Goal: Information Seeking & Learning: Learn about a topic

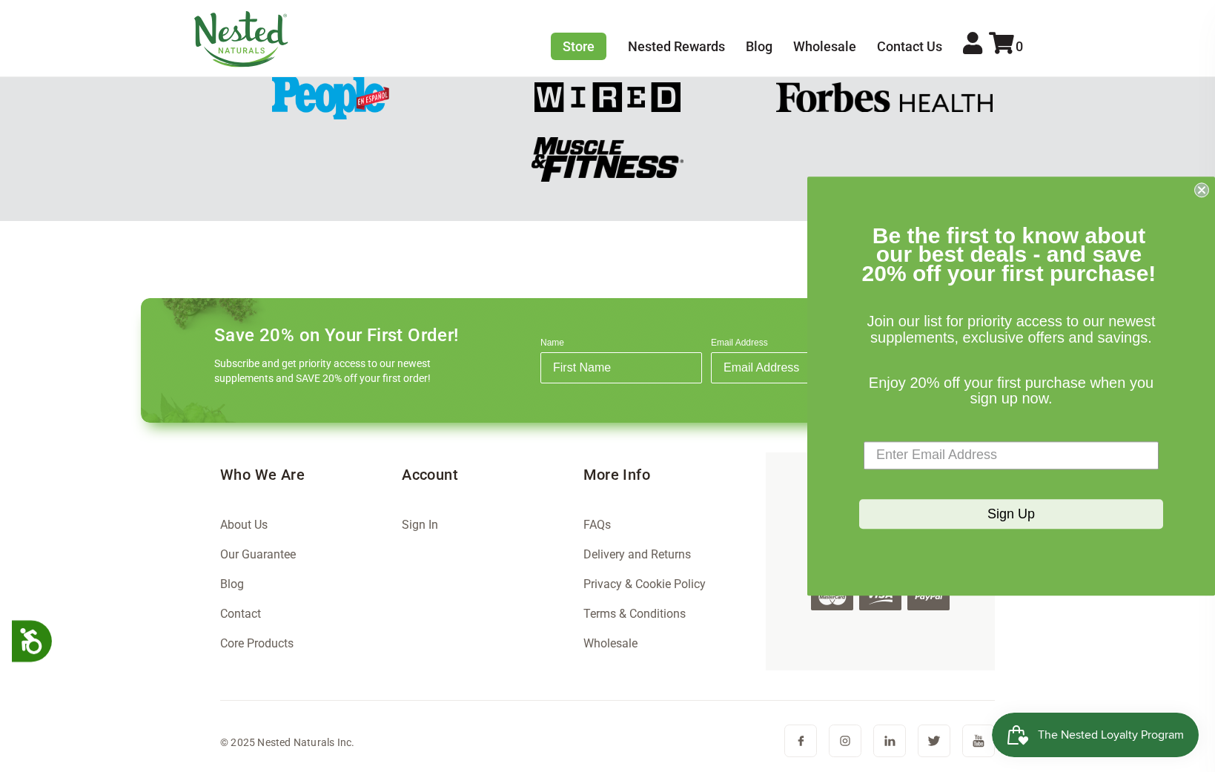
scroll to position [0, 260]
click at [604, 527] on link "FAQs" at bounding box center [597, 525] width 27 height 14
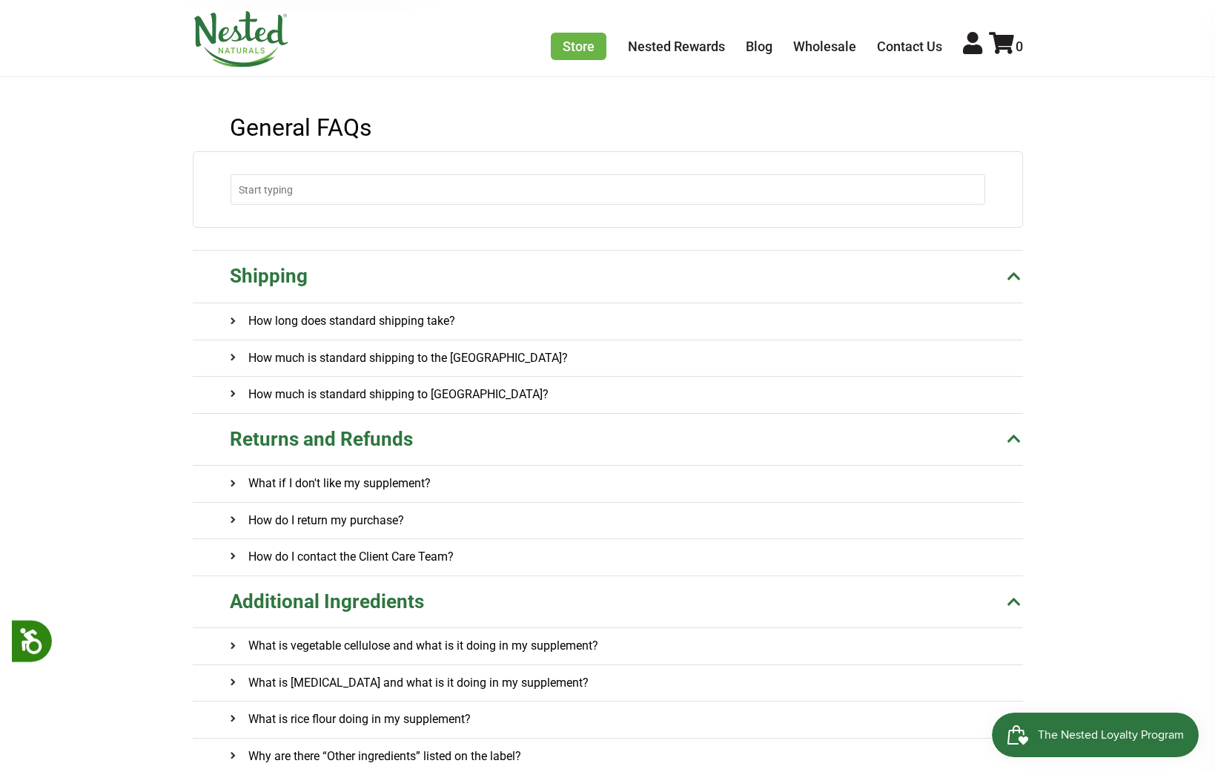
scroll to position [148, 0]
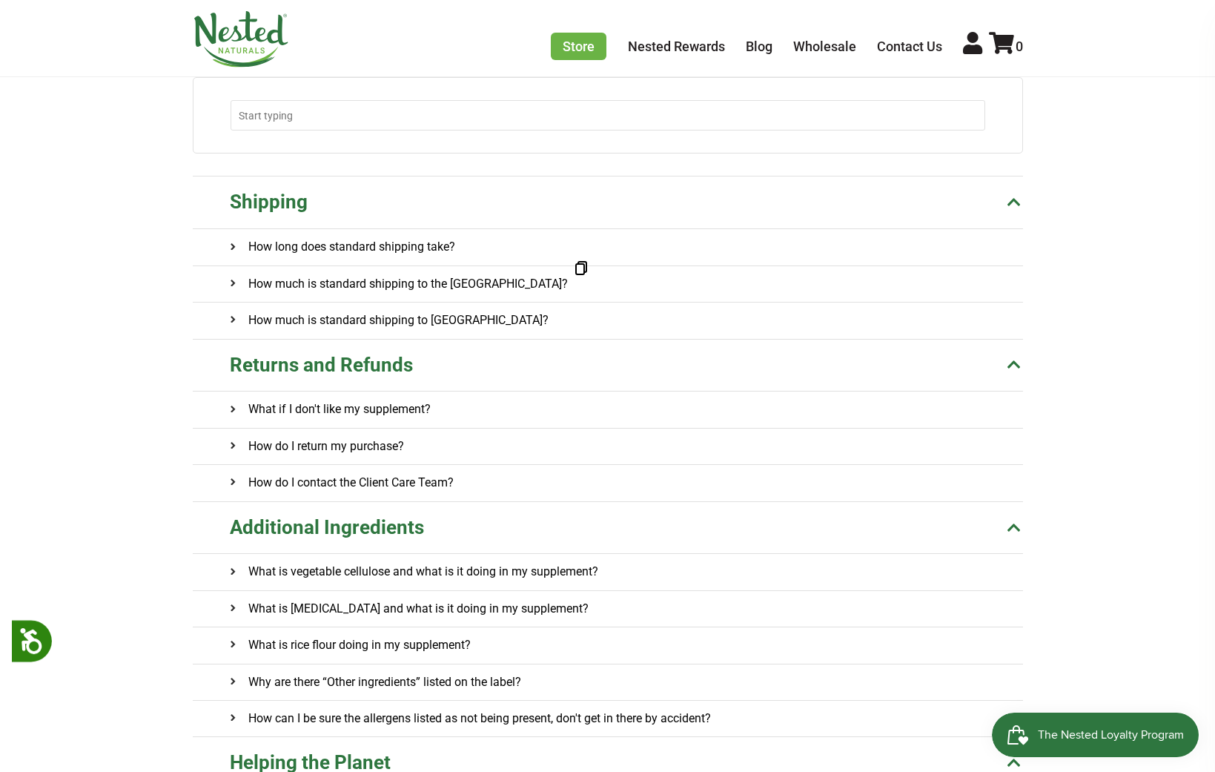
click at [433, 299] on h4 "How much is standard shipping to the US?" at bounding box center [399, 284] width 338 height 36
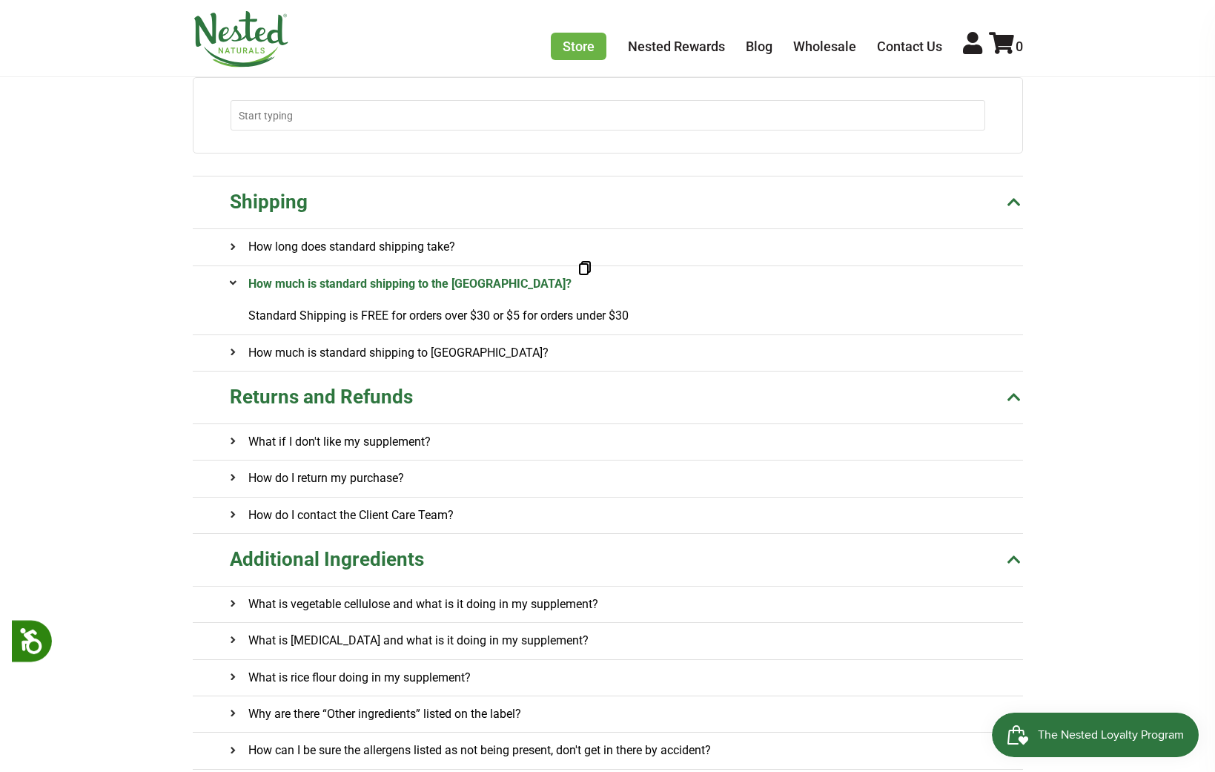
click at [428, 279] on h4 "How much is standard shipping to the US?" at bounding box center [401, 284] width 342 height 36
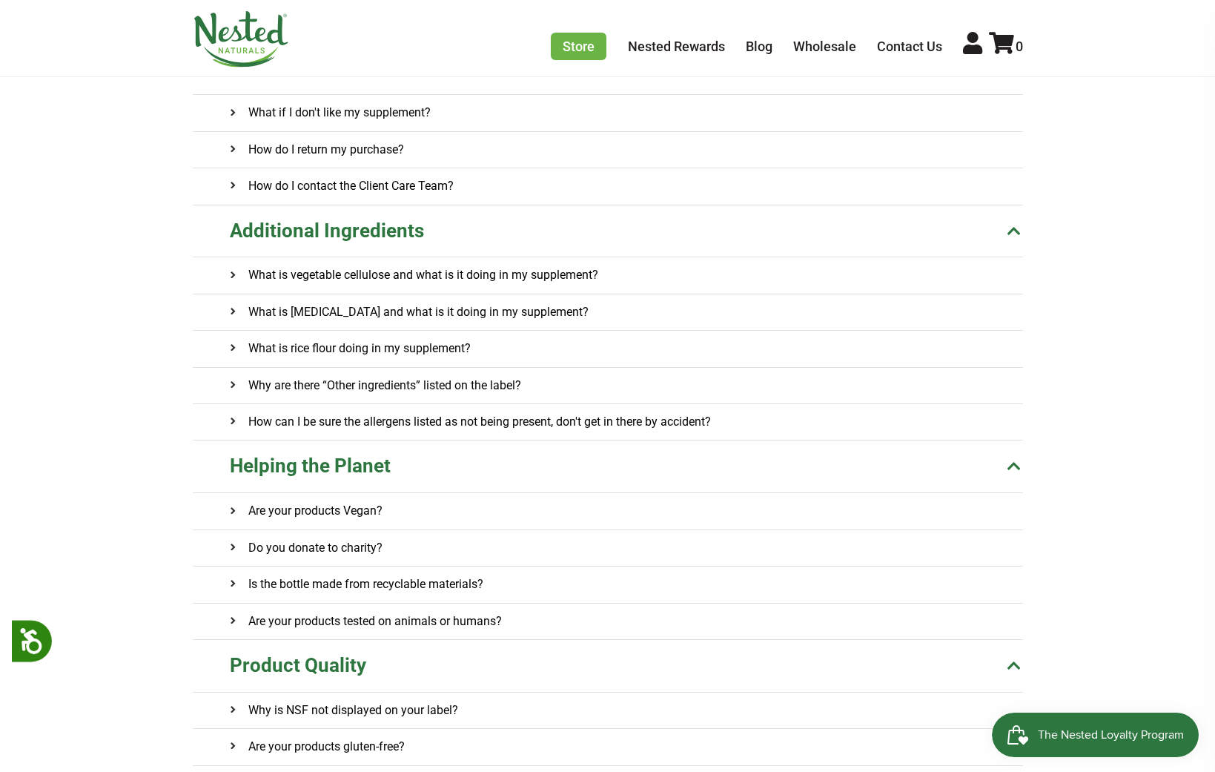
scroll to position [519, 0]
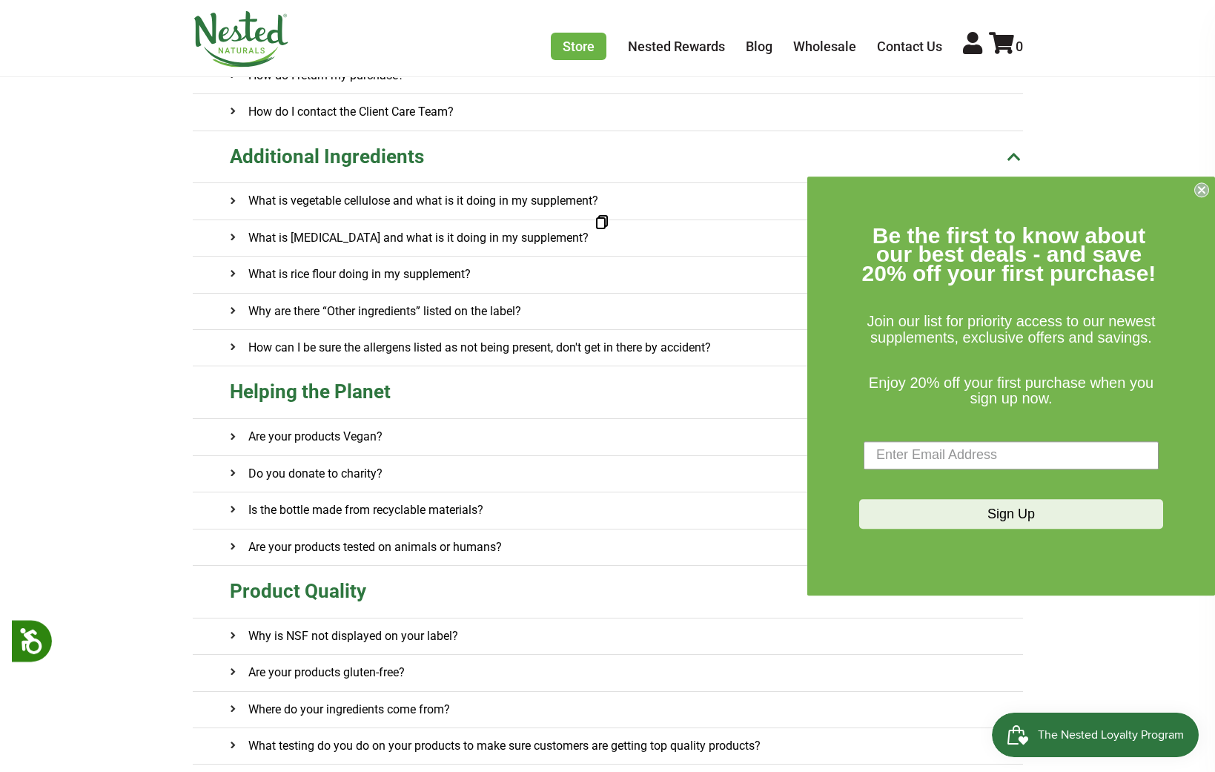
click at [355, 242] on h4 "What is magnesium stearate and what is it doing in my supplement?" at bounding box center [409, 238] width 359 height 36
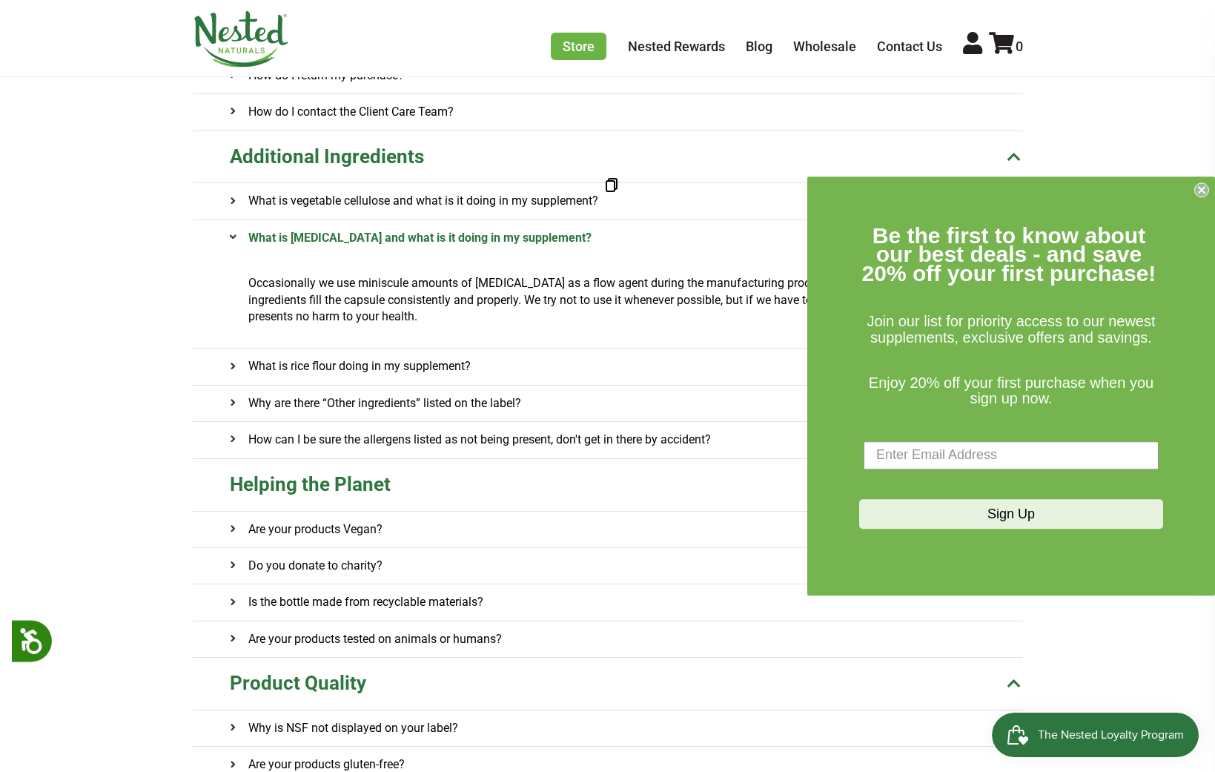
click at [1201, 194] on circle "Close dialog" at bounding box center [1202, 189] width 14 height 14
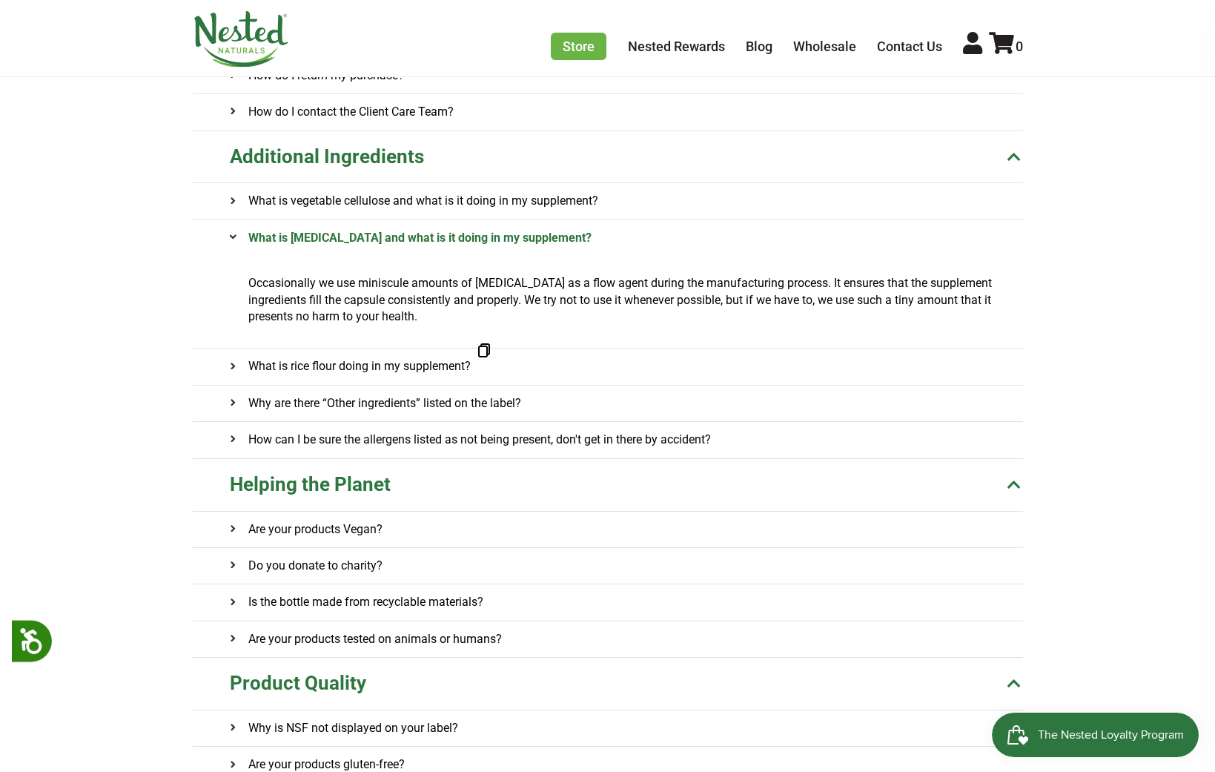
click at [452, 367] on h4 "What is rice flour doing in my supplement?" at bounding box center [350, 367] width 241 height 36
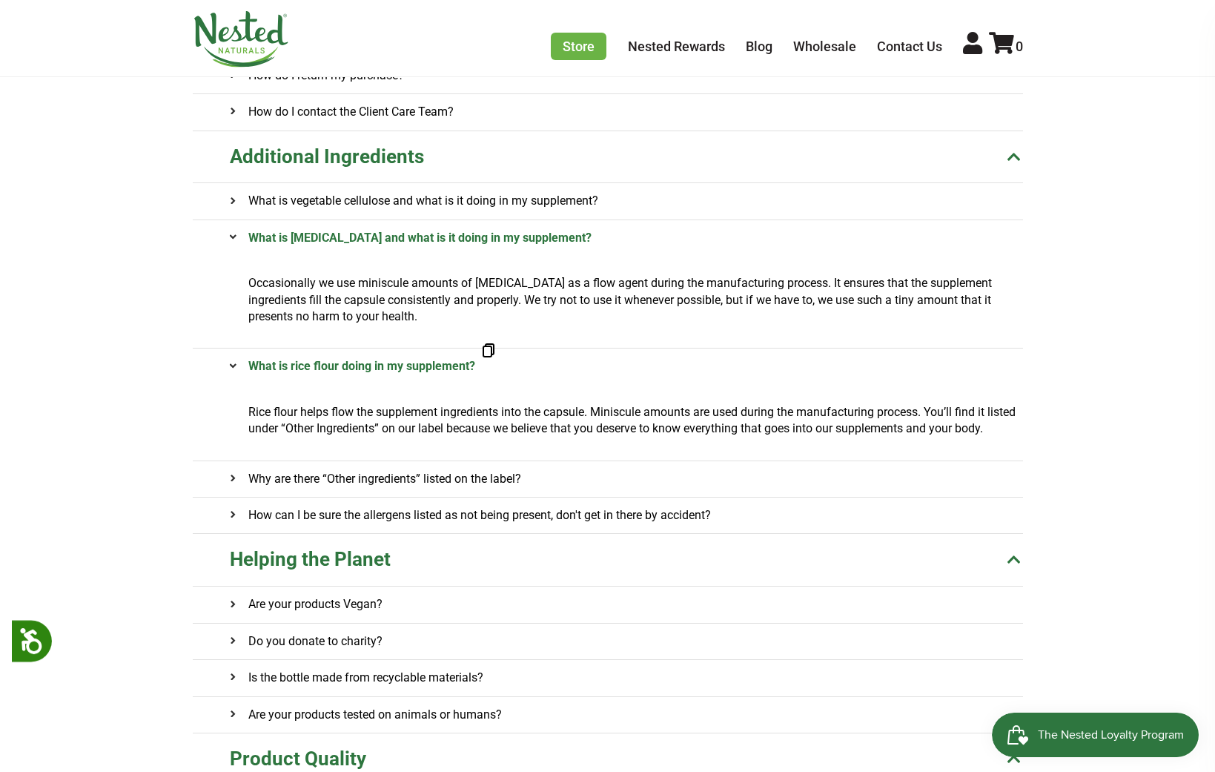
click at [558, 486] on onclick\= "Why are there “Other ingredients” listed on the label?" at bounding box center [626, 479] width 793 height 36
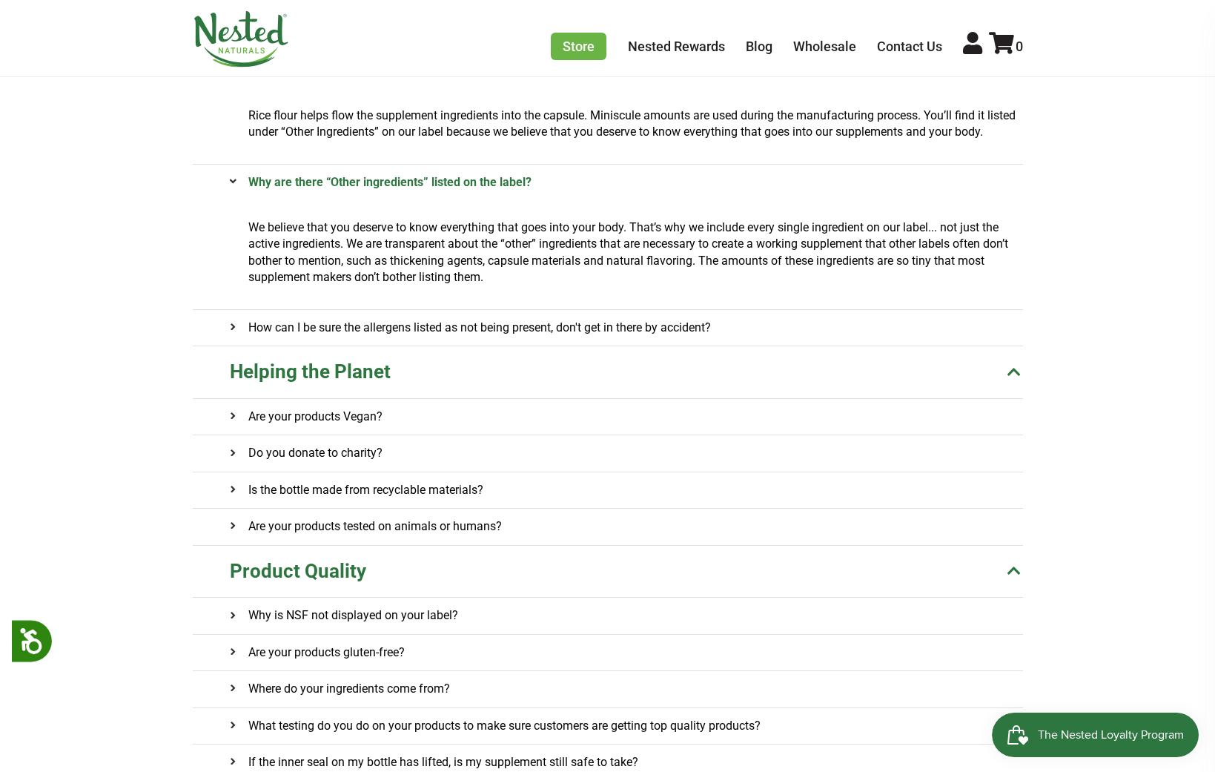
scroll to position [1038, 0]
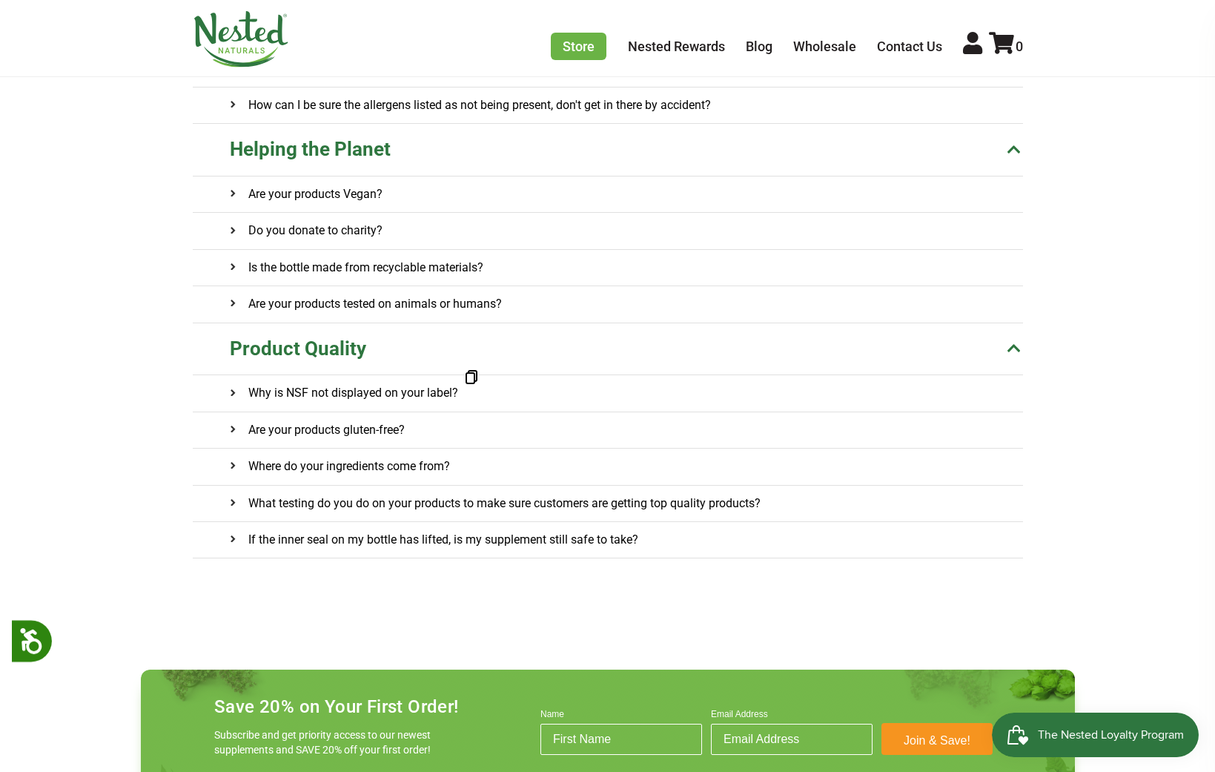
click at [331, 404] on h4 "Why is NSF not displayed on your label?" at bounding box center [344, 393] width 228 height 36
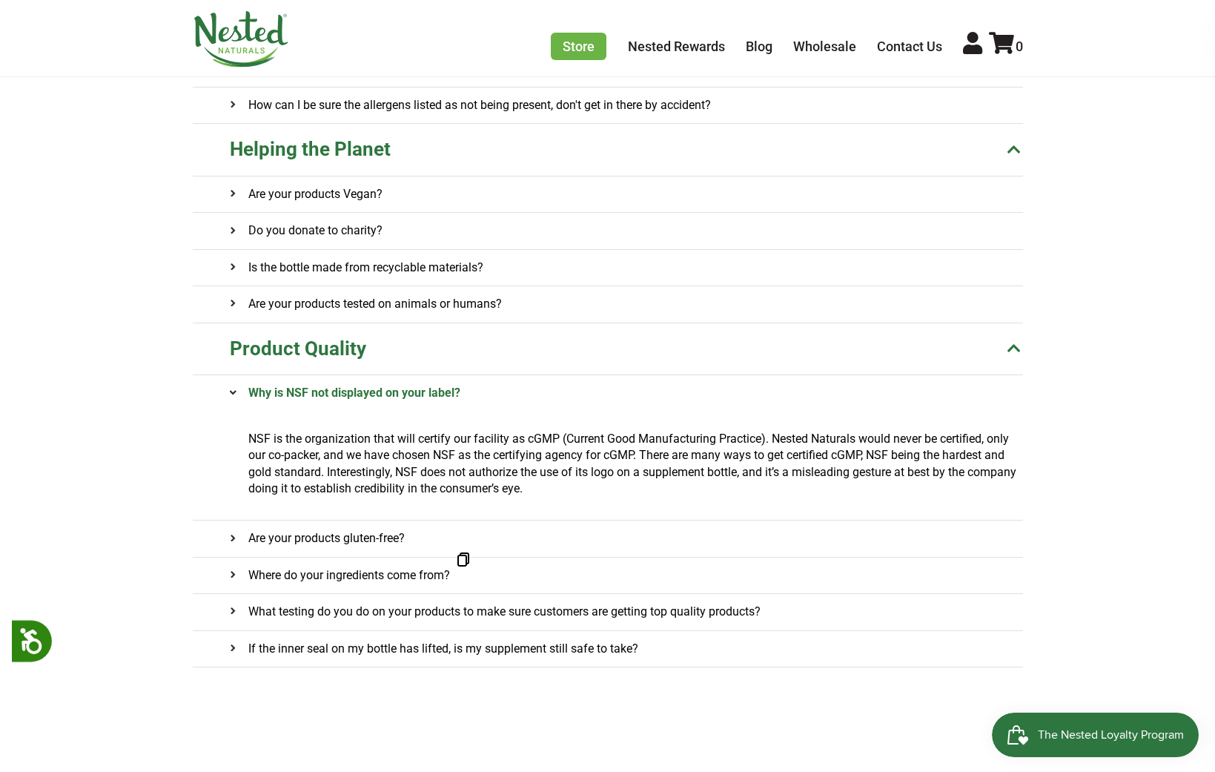
click at [422, 578] on h4 "Where do your ingredients come from?" at bounding box center [340, 576] width 220 height 36
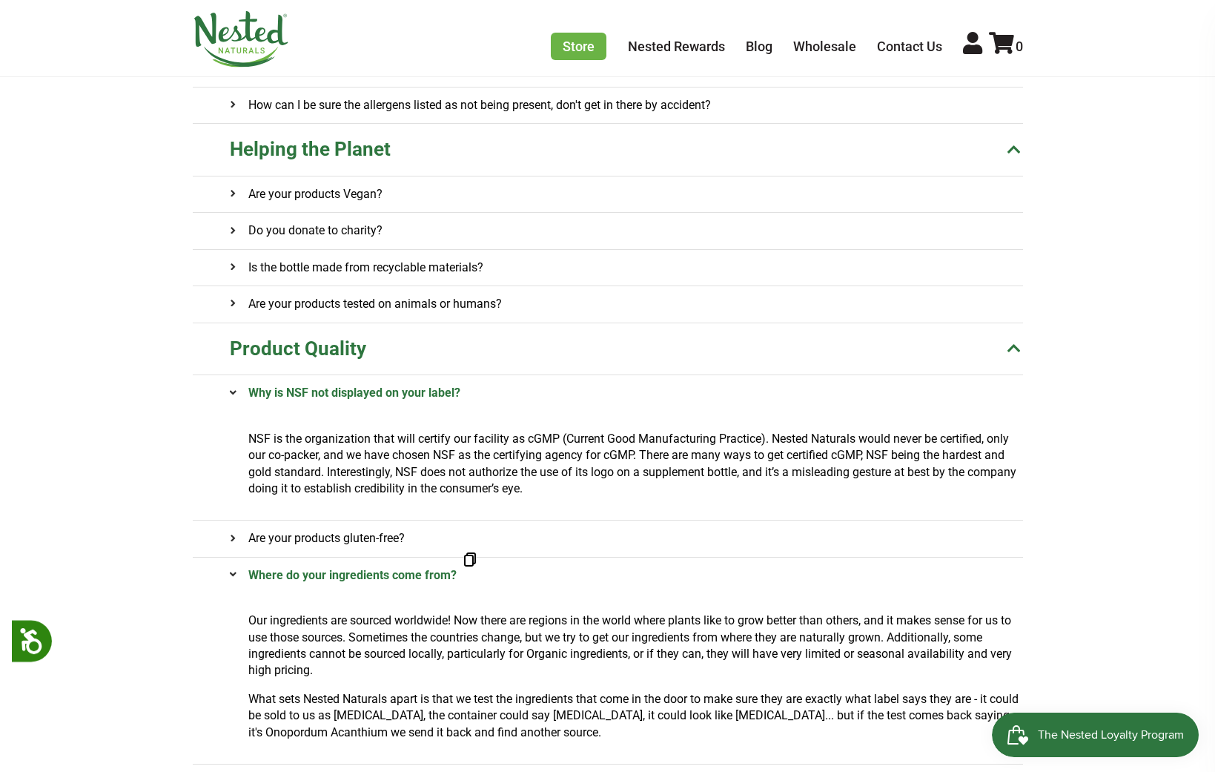
scroll to position [1261, 0]
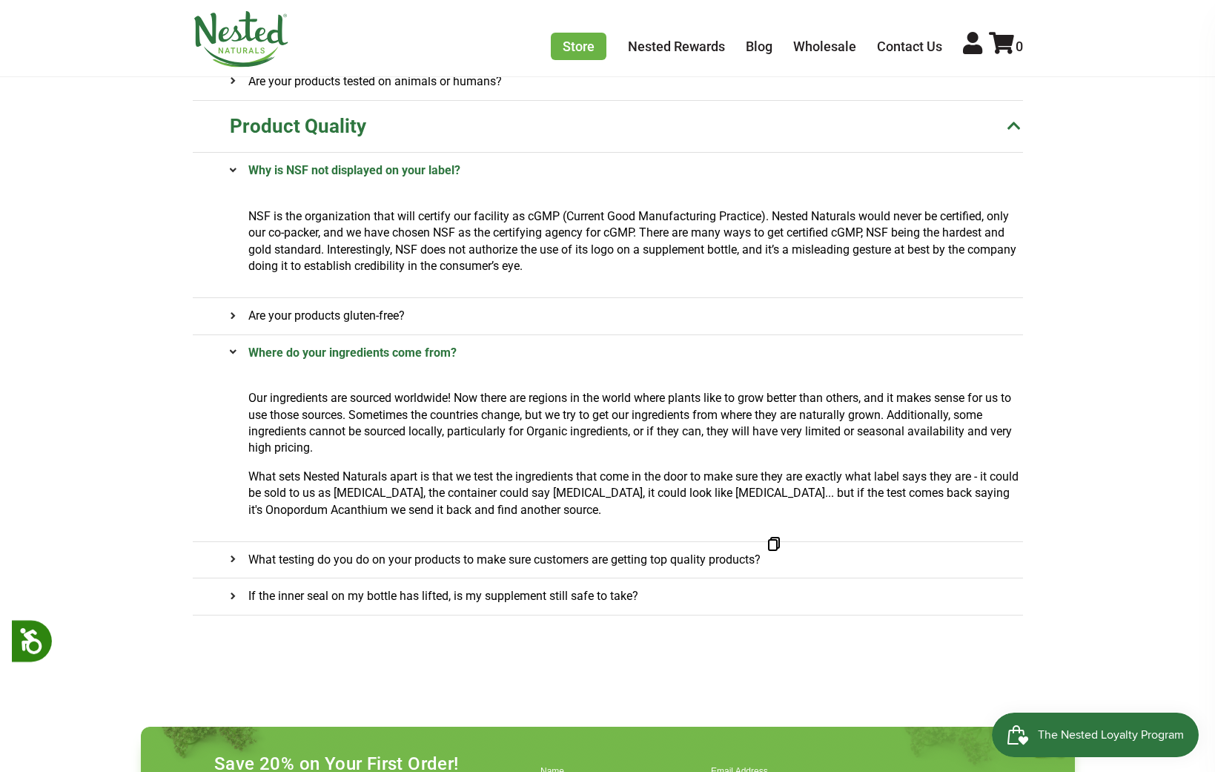
click at [449, 558] on h4 "What testing do you do on your products to make sure customers are getting top …" at bounding box center [495, 560] width 531 height 36
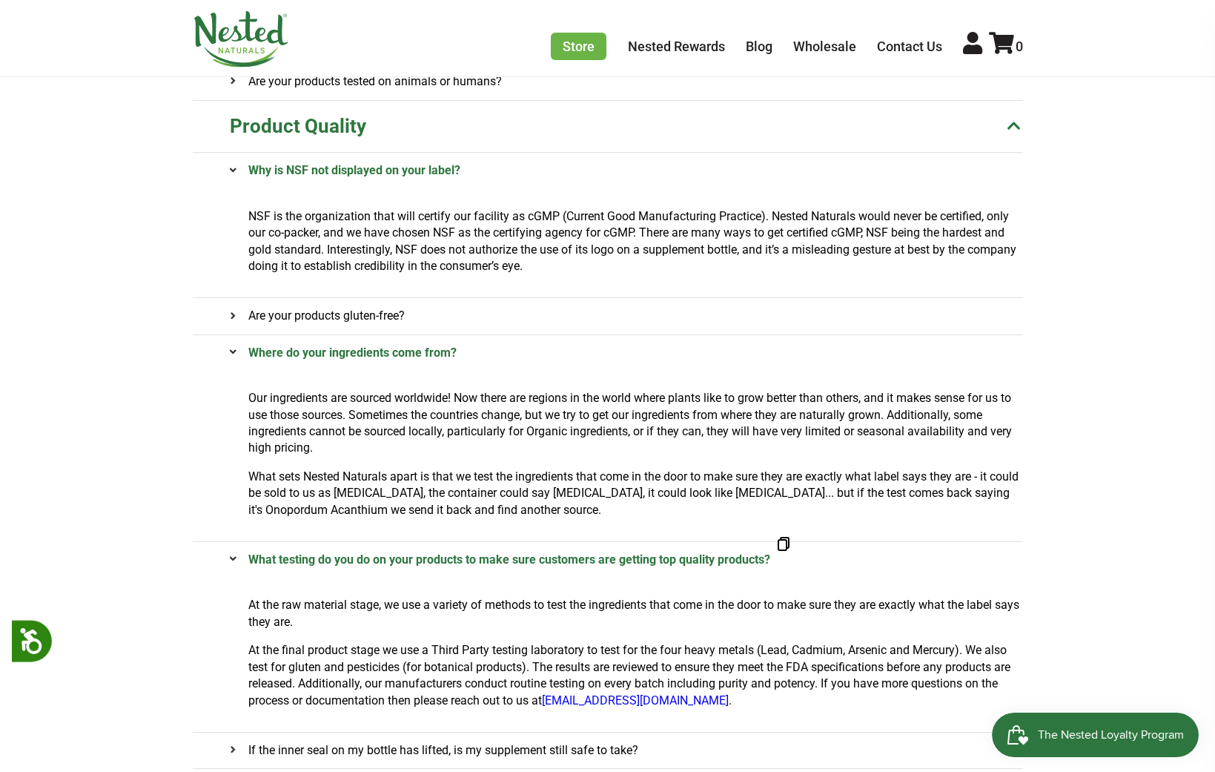
scroll to position [1409, 0]
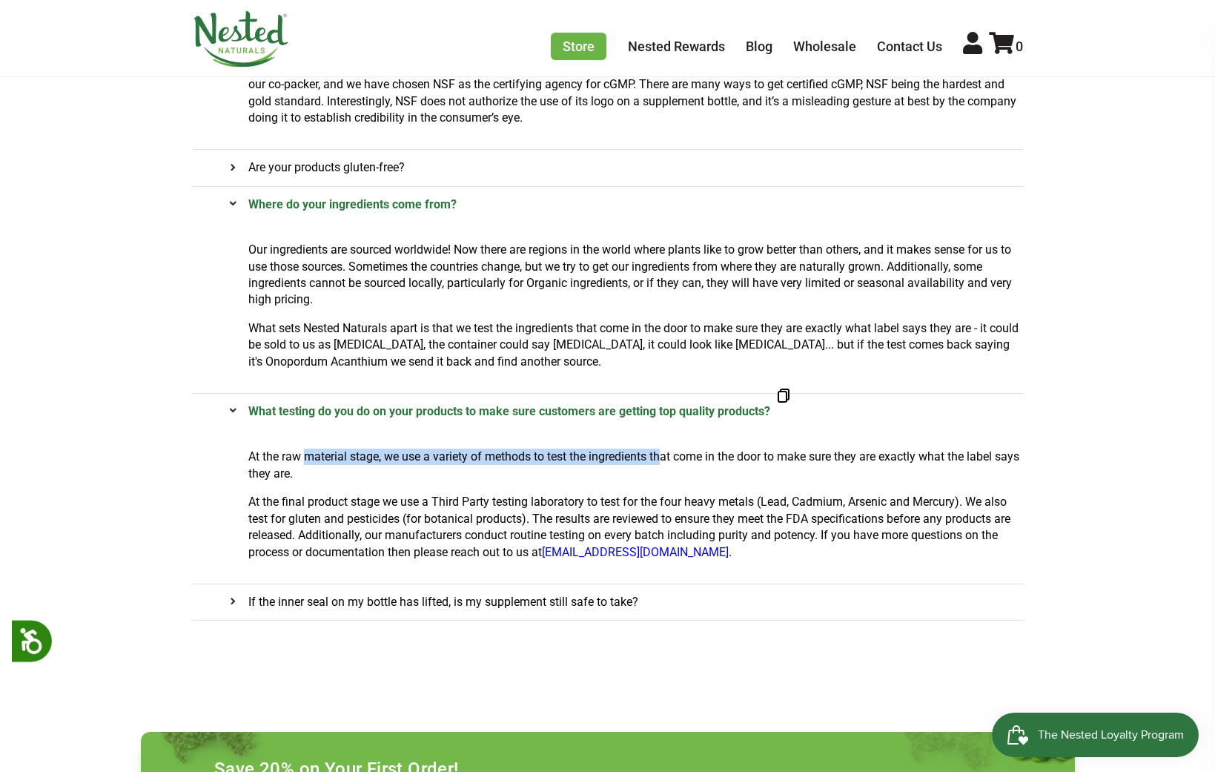
drag, startPoint x: 308, startPoint y: 449, endPoint x: 665, endPoint y: 453, distance: 357.5
click at [665, 453] on p "At the raw material stage, we use a variety of methods to test the ingredients …" at bounding box center [635, 465] width 775 height 33
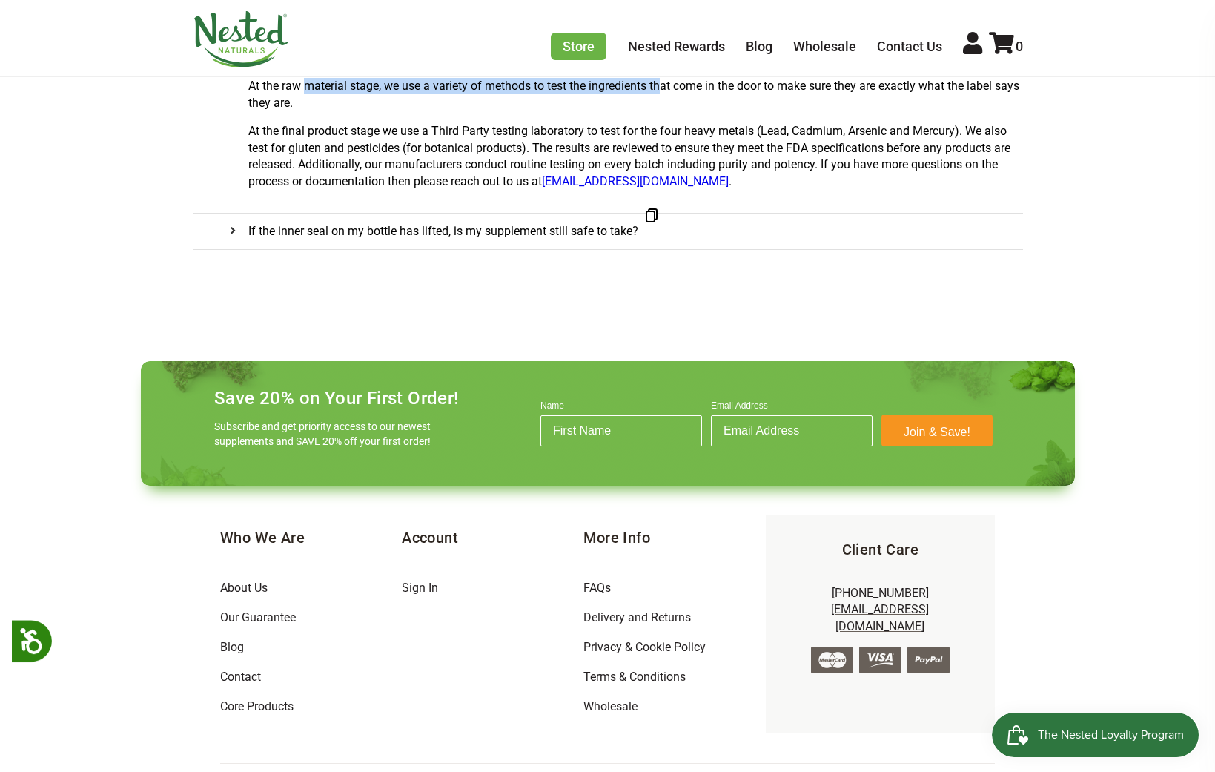
scroll to position [1843, 0]
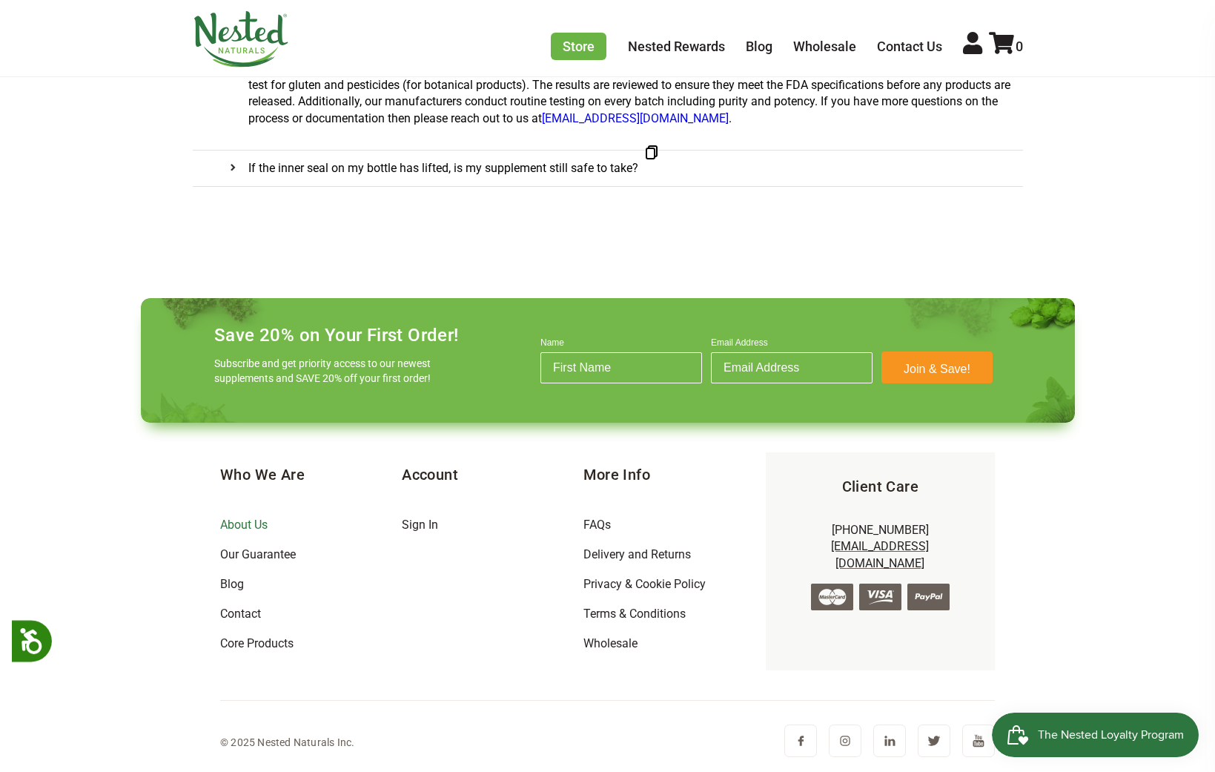
click at [231, 525] on link "About Us" at bounding box center [243, 525] width 47 height 14
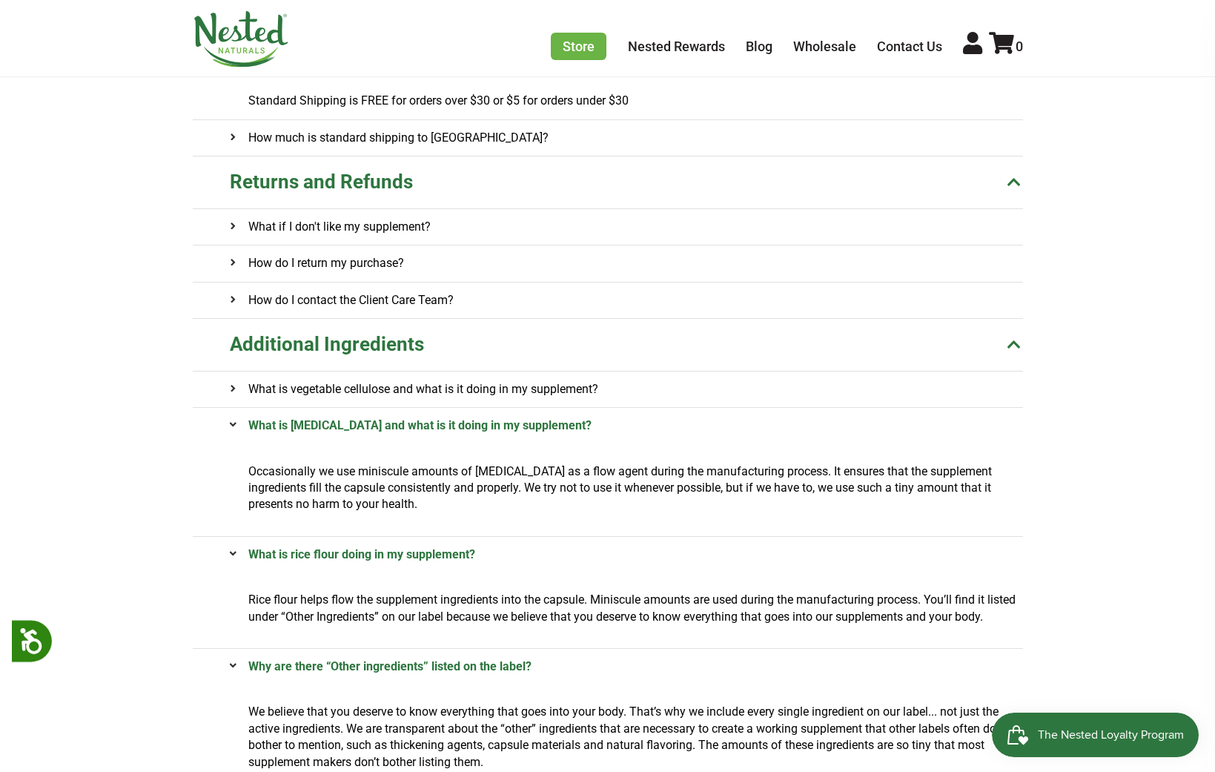
scroll to position [377, 0]
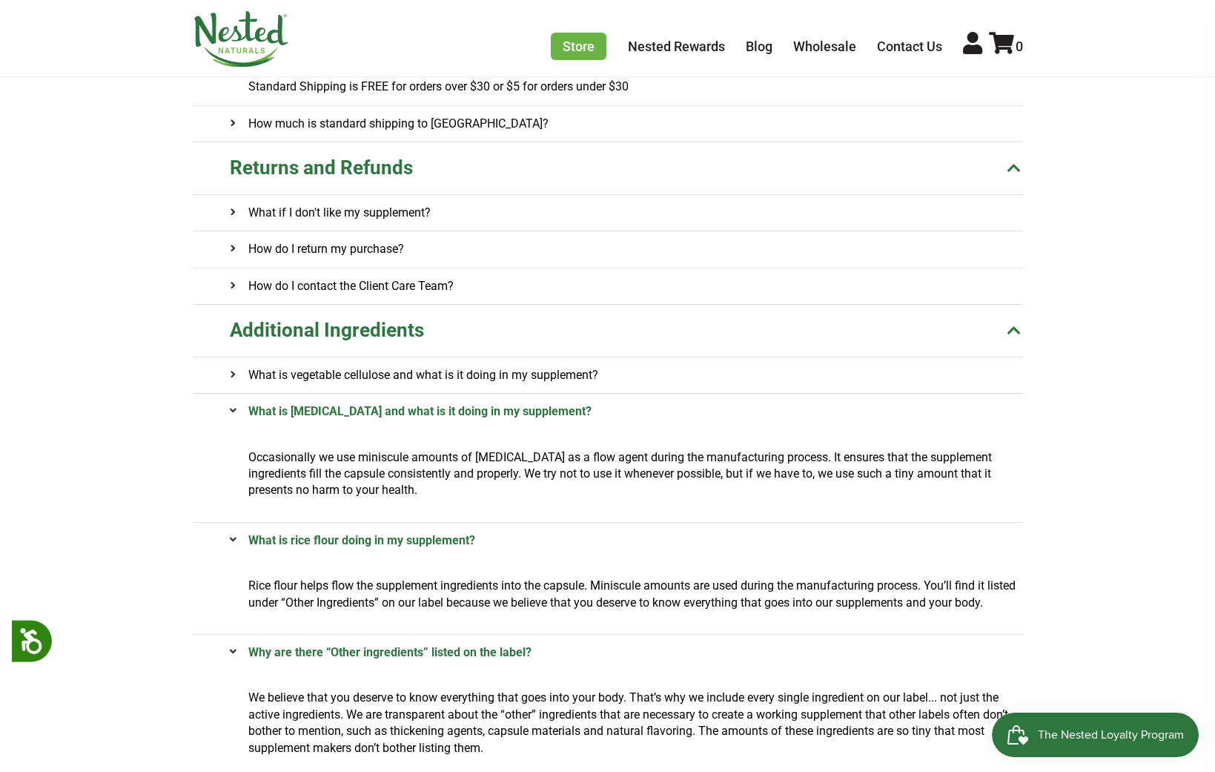
scroll to position [148, 0]
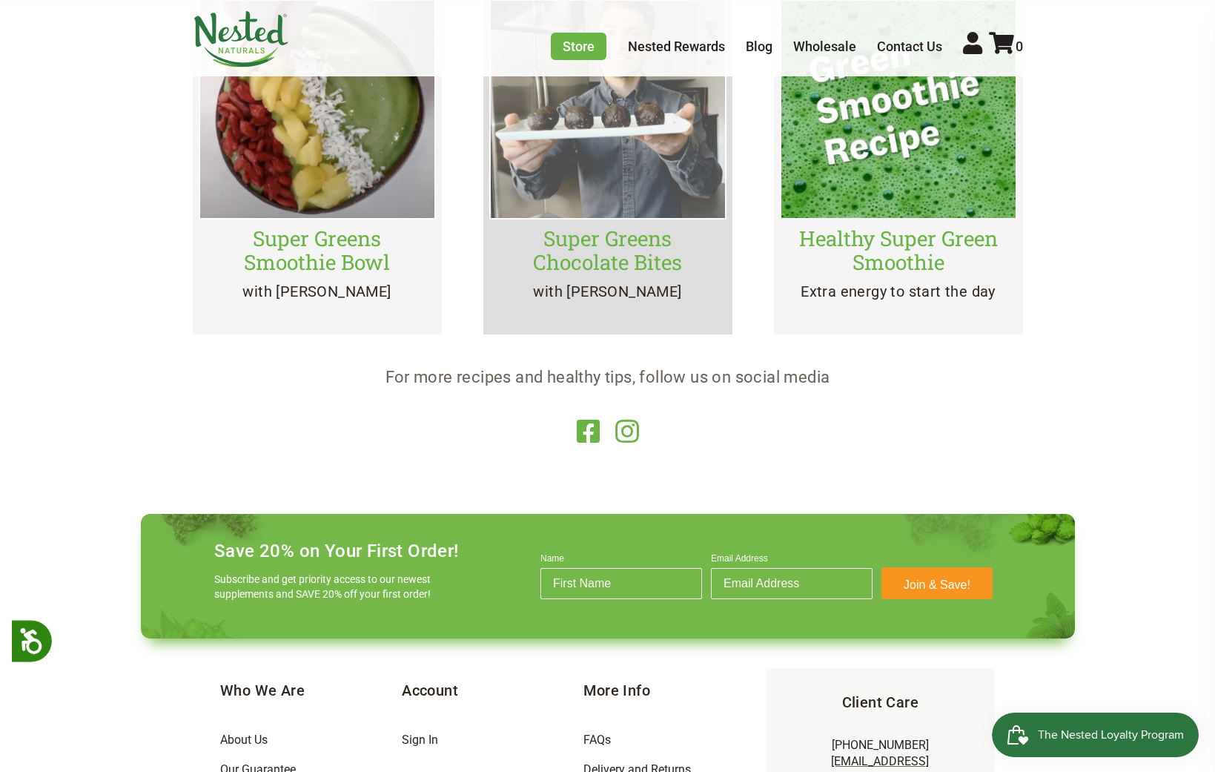
scroll to position [2811, 0]
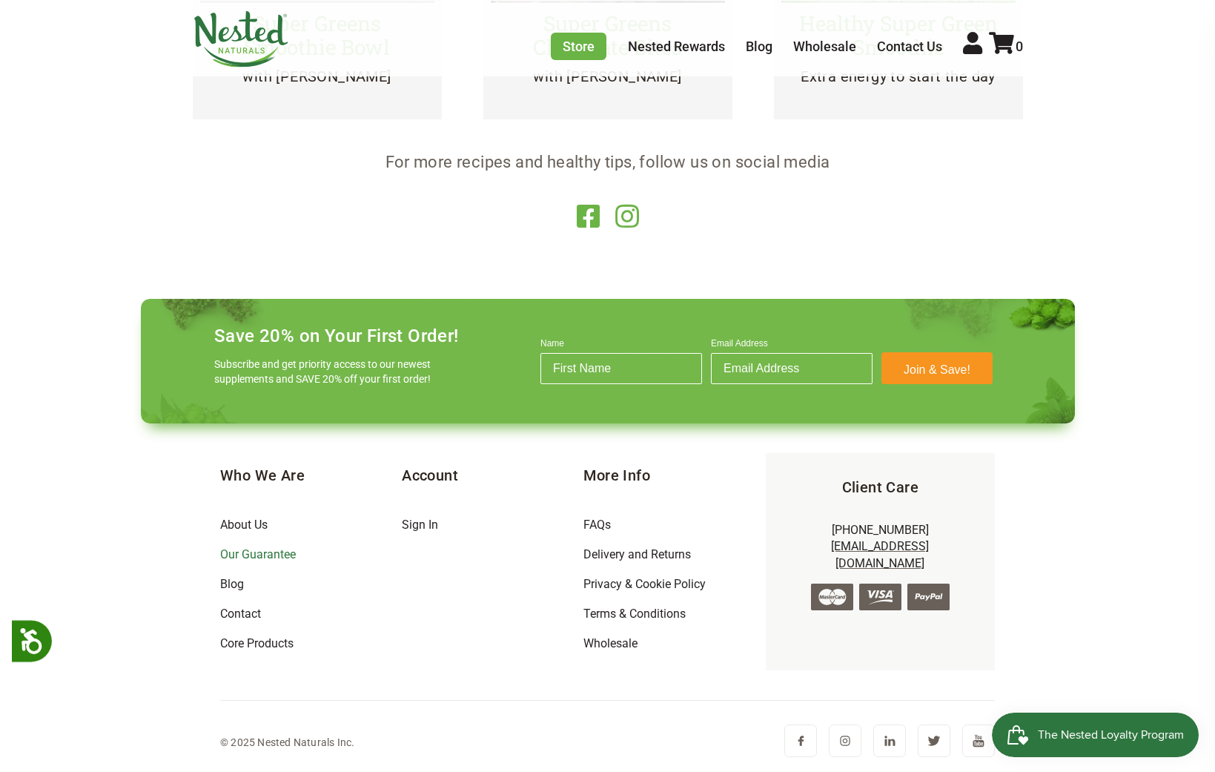
click at [242, 551] on link "Our Guarantee" at bounding box center [258, 554] width 76 height 14
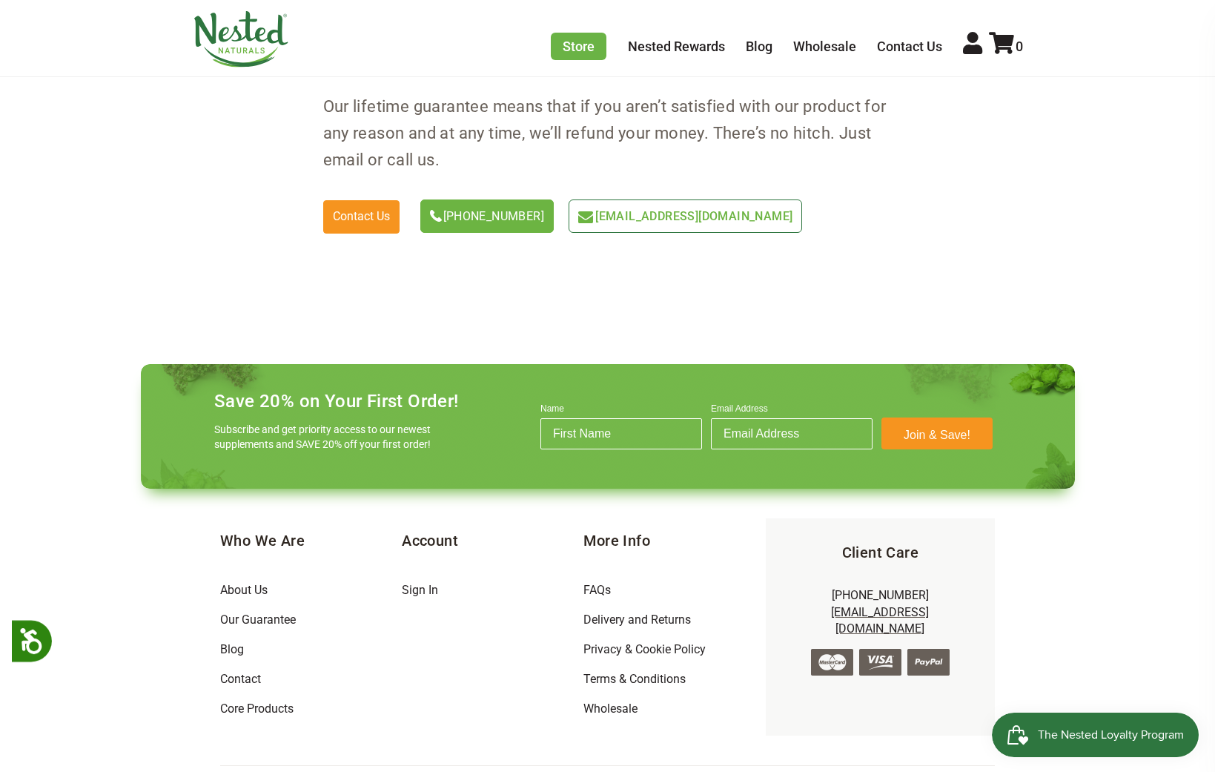
scroll to position [4748, 0]
